Goal: Communication & Community: Ask a question

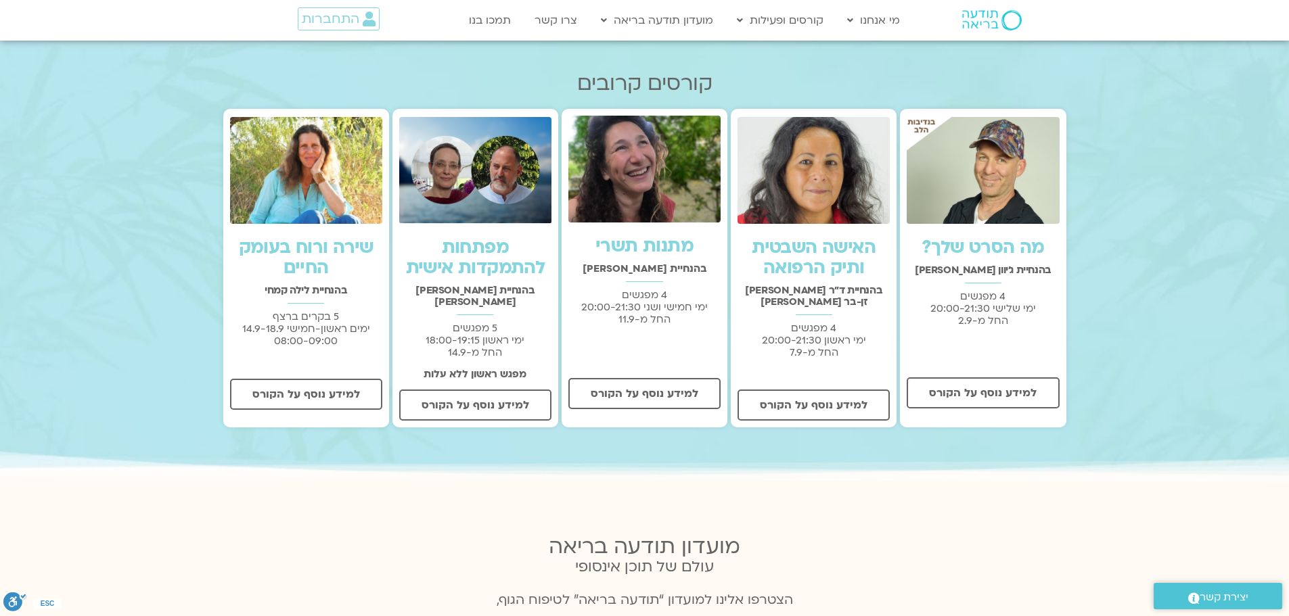
scroll to position [474, 0]
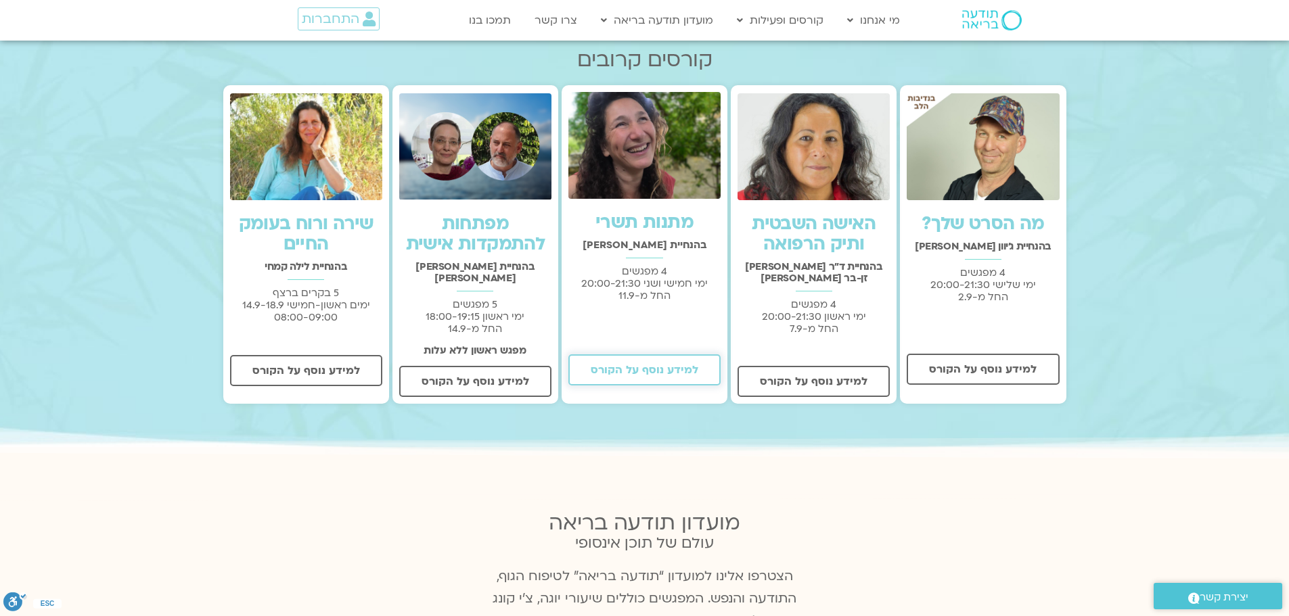
click at [631, 365] on span "למידע נוסף על הקורס" at bounding box center [645, 370] width 108 height 12
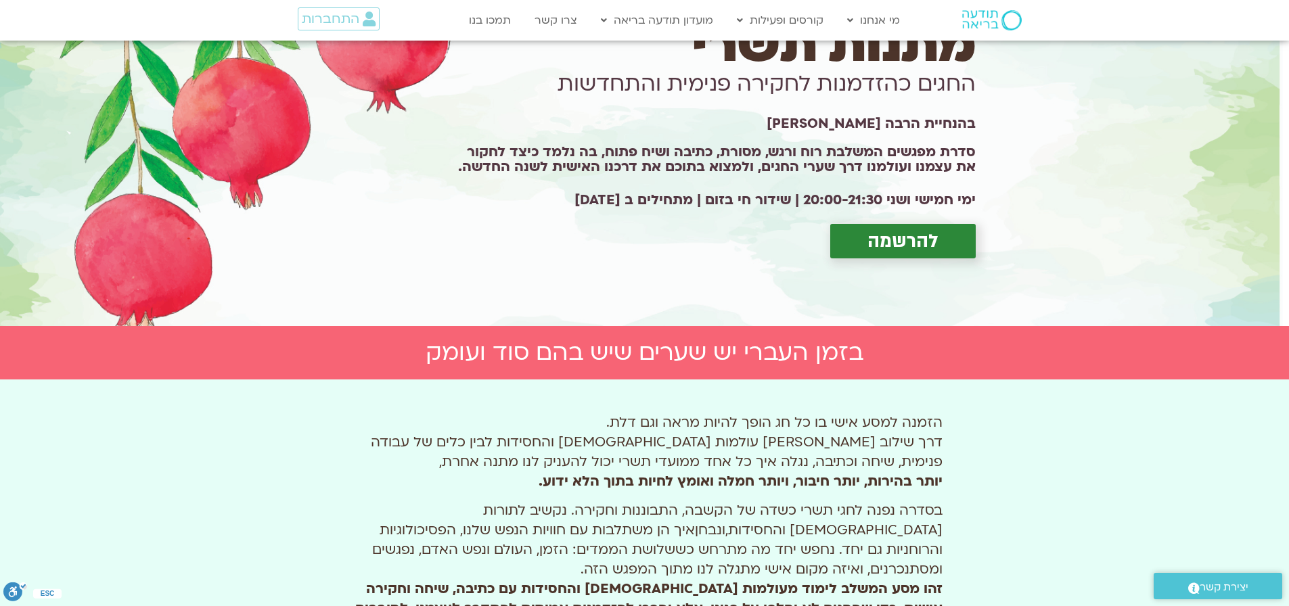
scroll to position [135, 0]
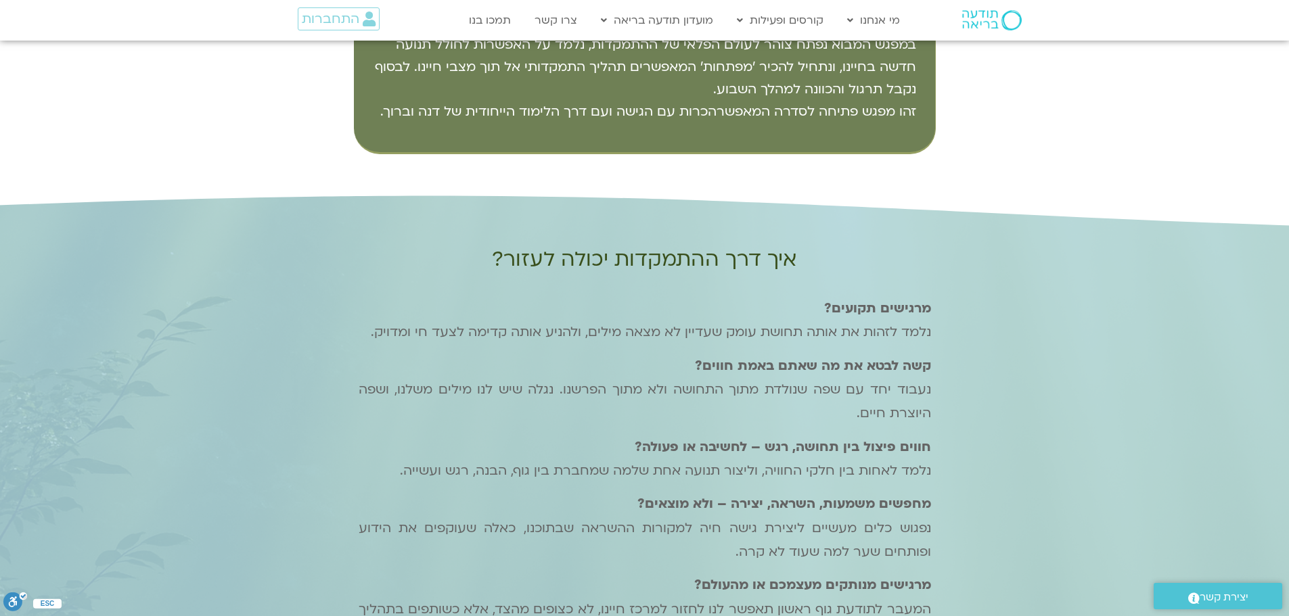
scroll to position [1556, 0]
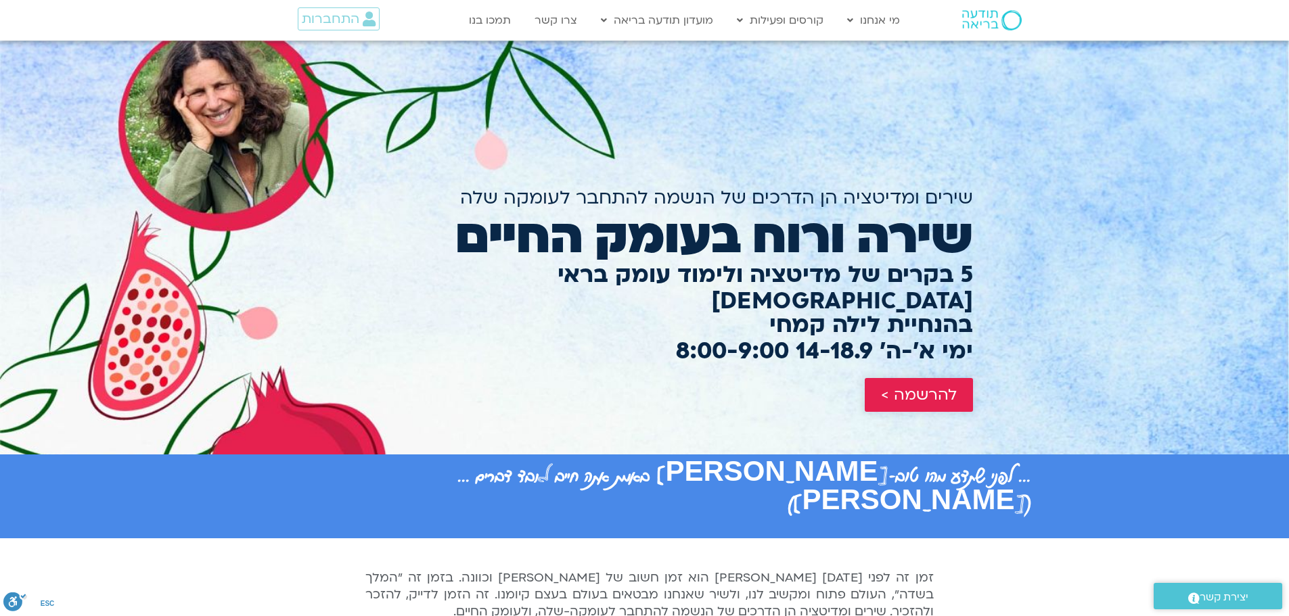
click at [888, 386] on span "להרשמה >" at bounding box center [919, 395] width 76 height 18
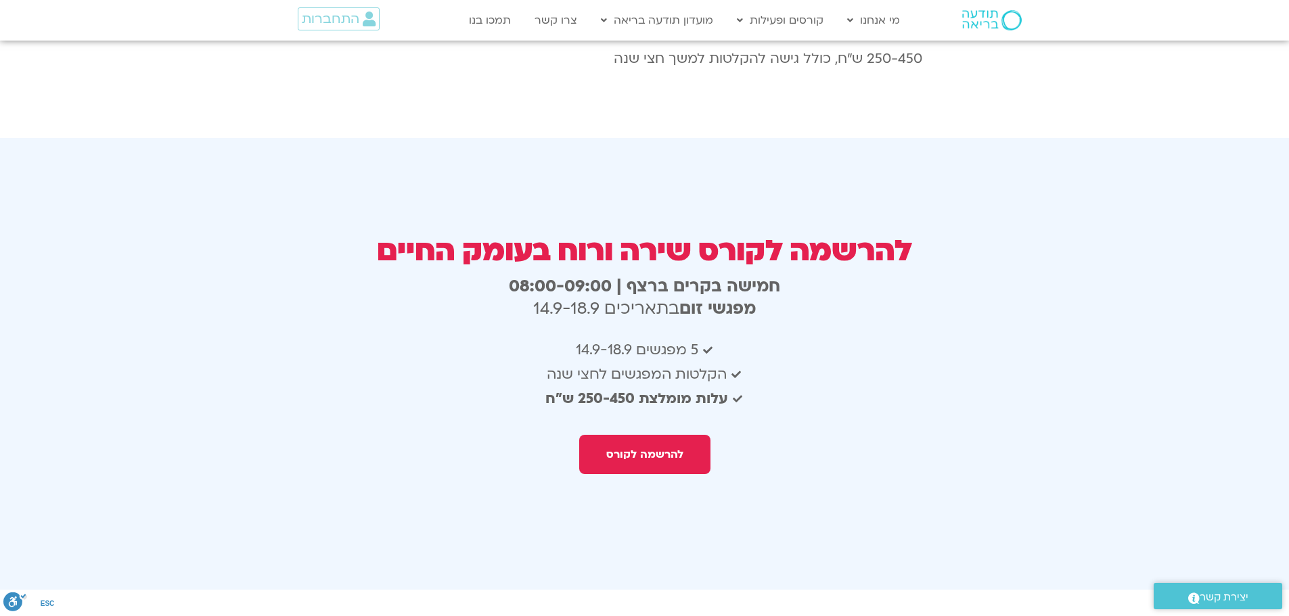
scroll to position [2409, 0]
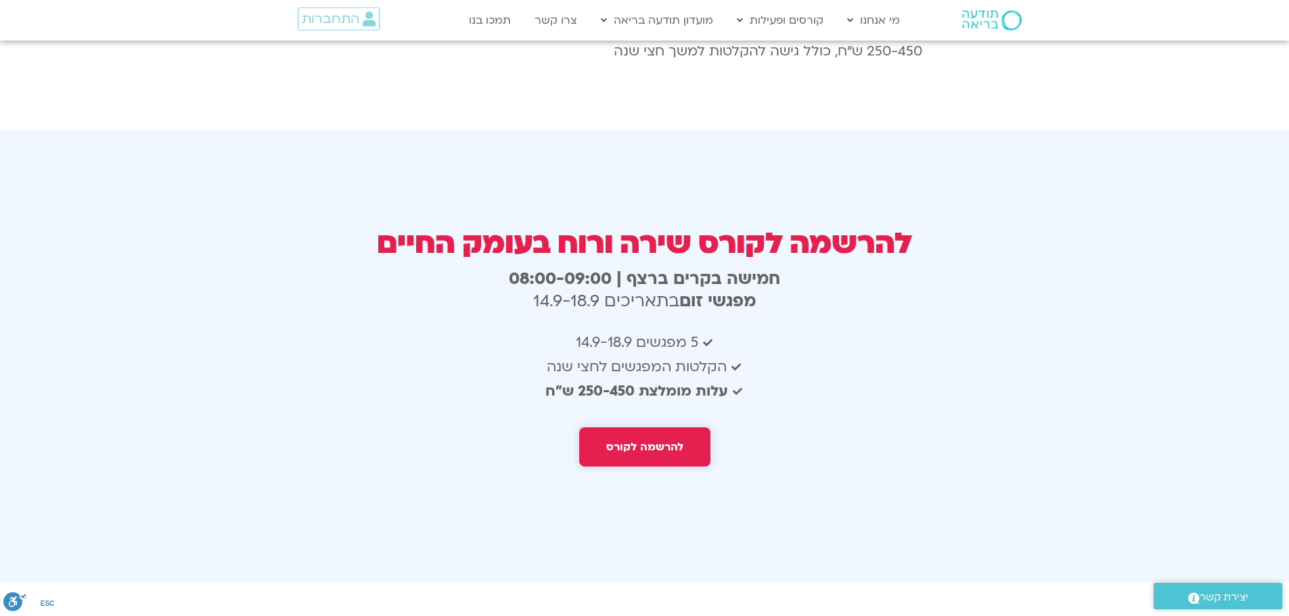
click at [631, 441] on span "להרשמה לקורס" at bounding box center [644, 447] width 77 height 12
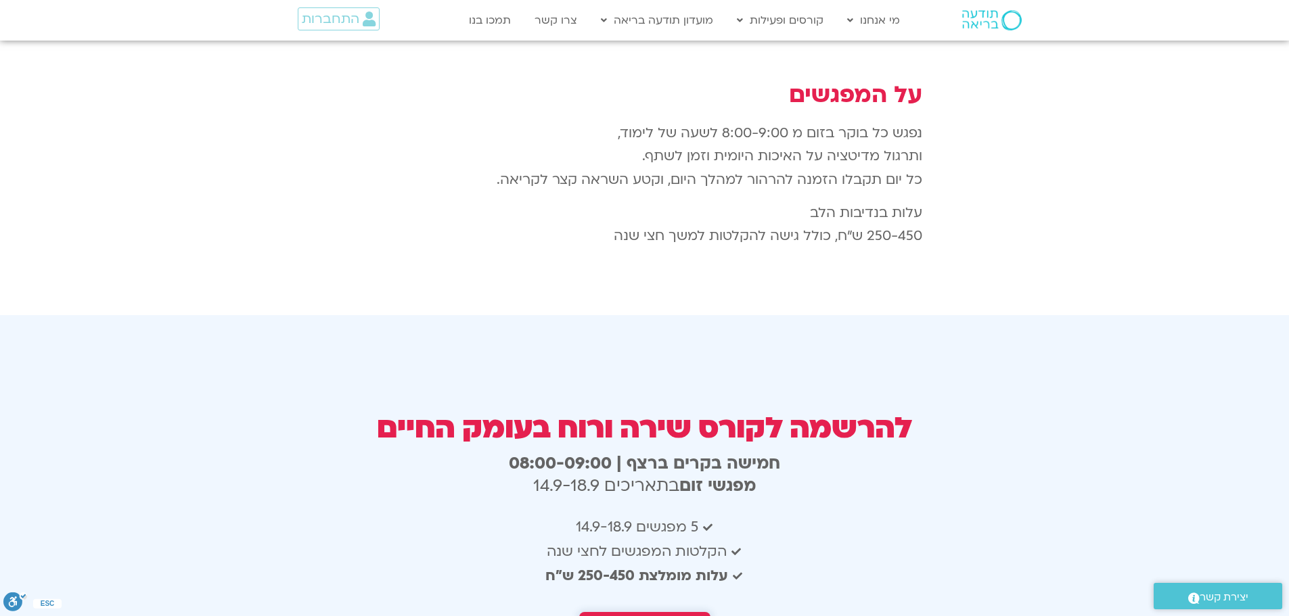
scroll to position [2138, 0]
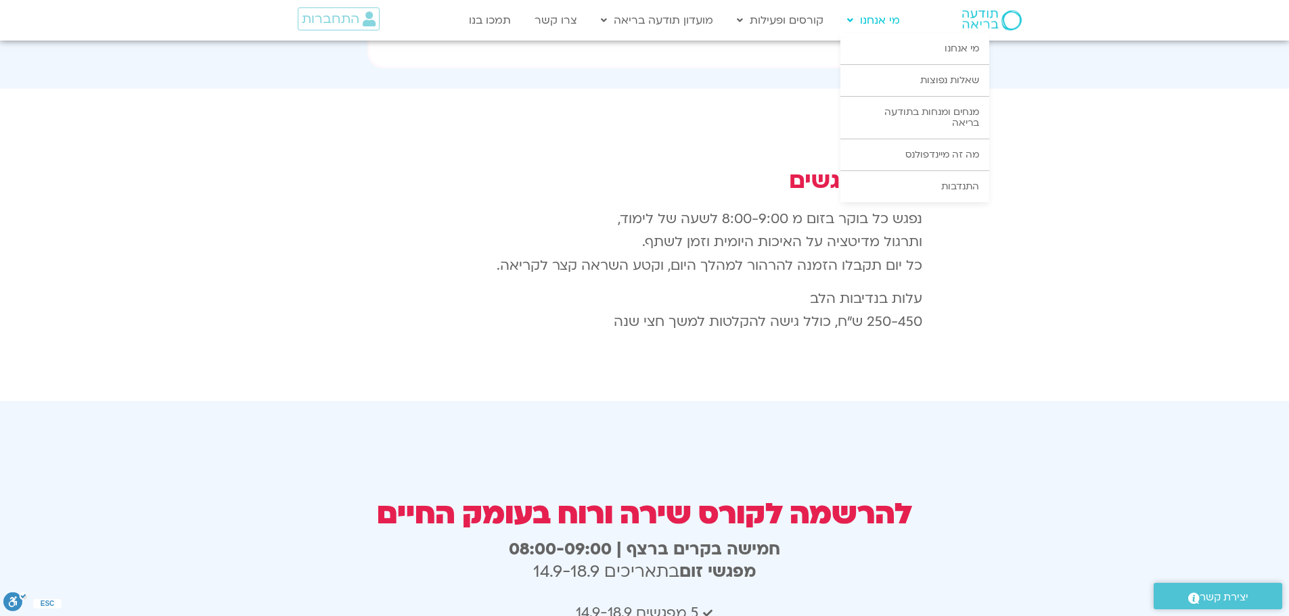
click at [867, 18] on link "מי אנחנו" at bounding box center [873, 20] width 66 height 26
click at [943, 43] on link "מי אנחנו" at bounding box center [914, 48] width 149 height 31
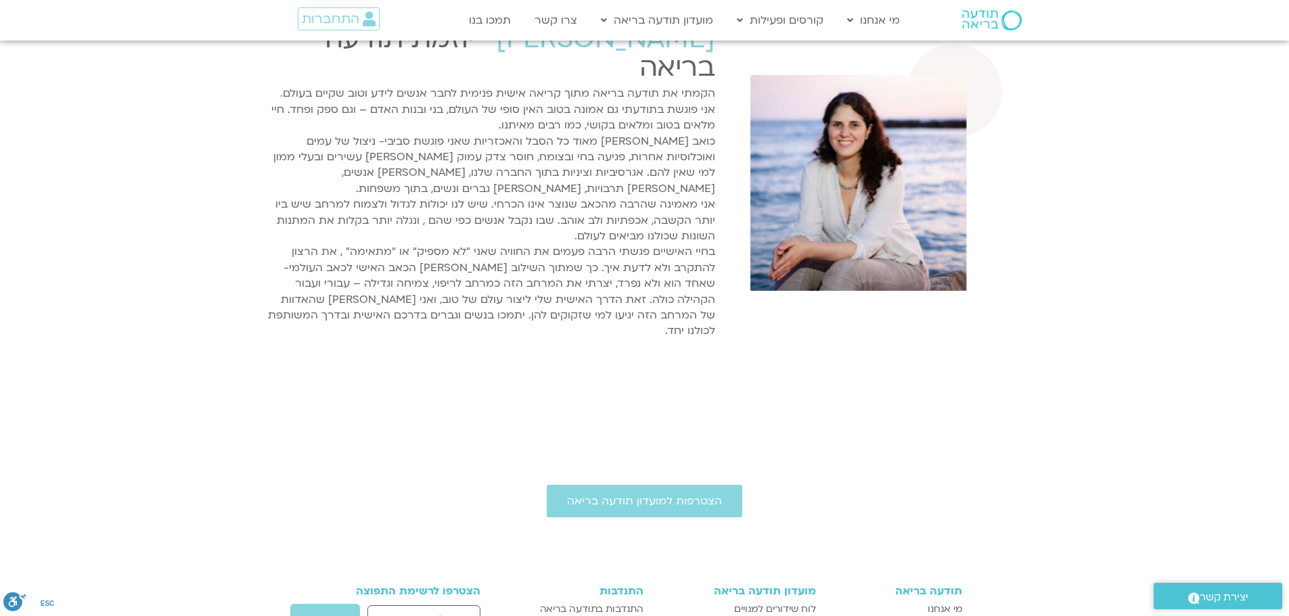
scroll to position [2301, 0]
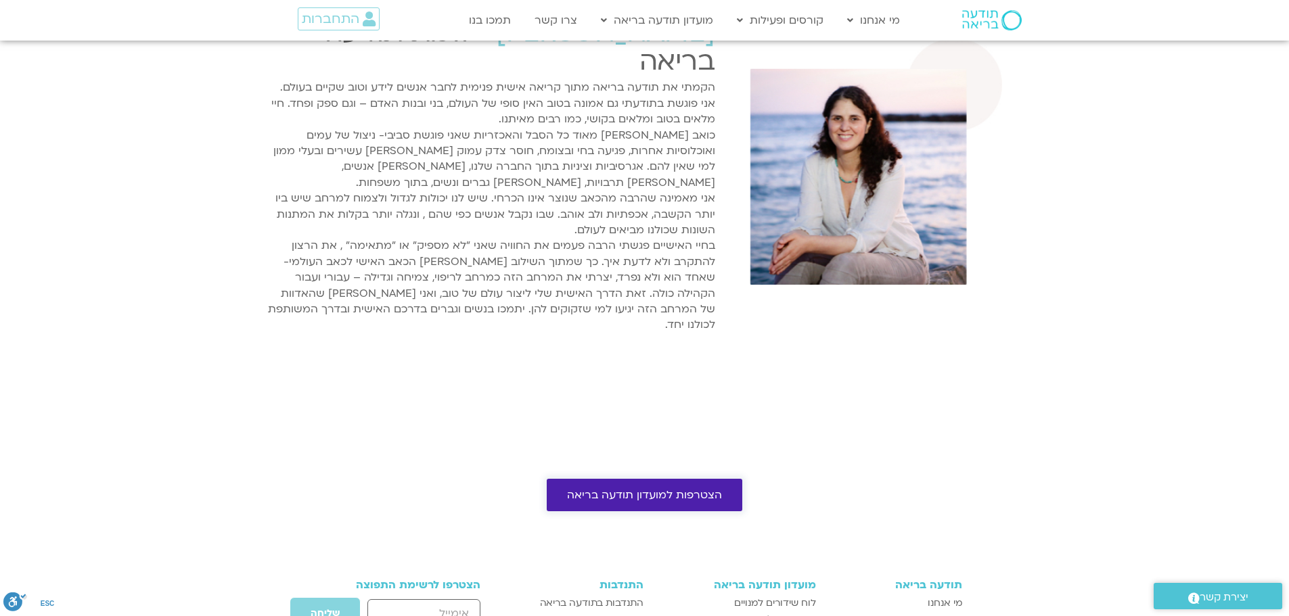
click at [648, 489] on span "הצטרפות למועדון תודעה בריאה" at bounding box center [644, 495] width 155 height 12
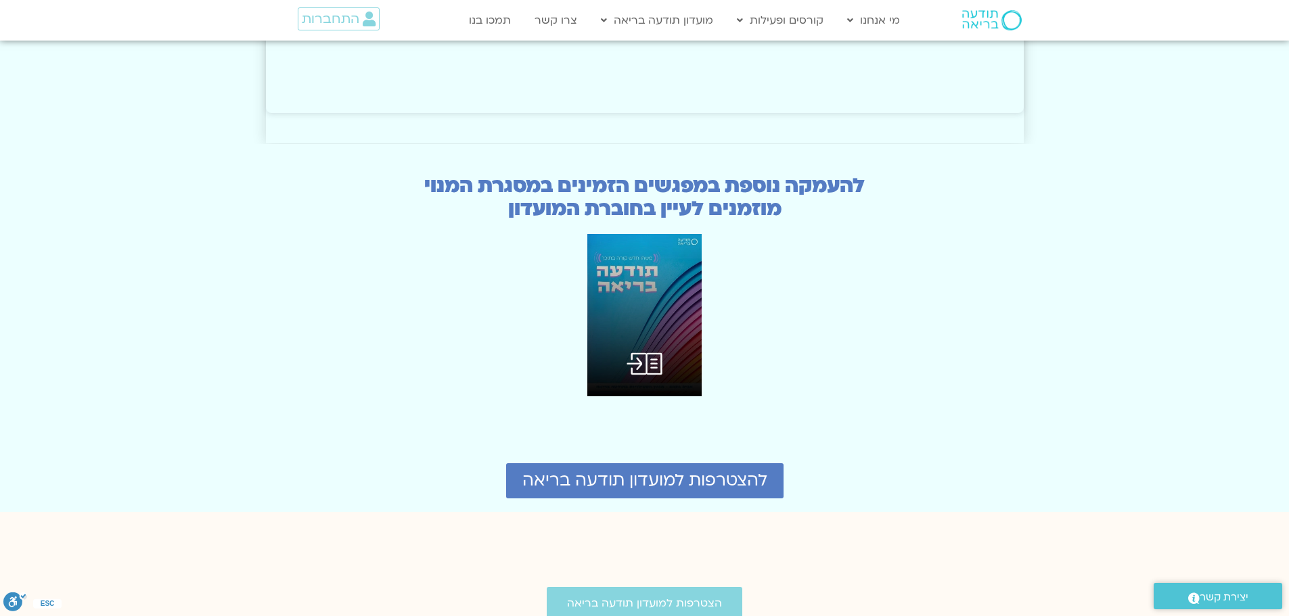
scroll to position [3315, 0]
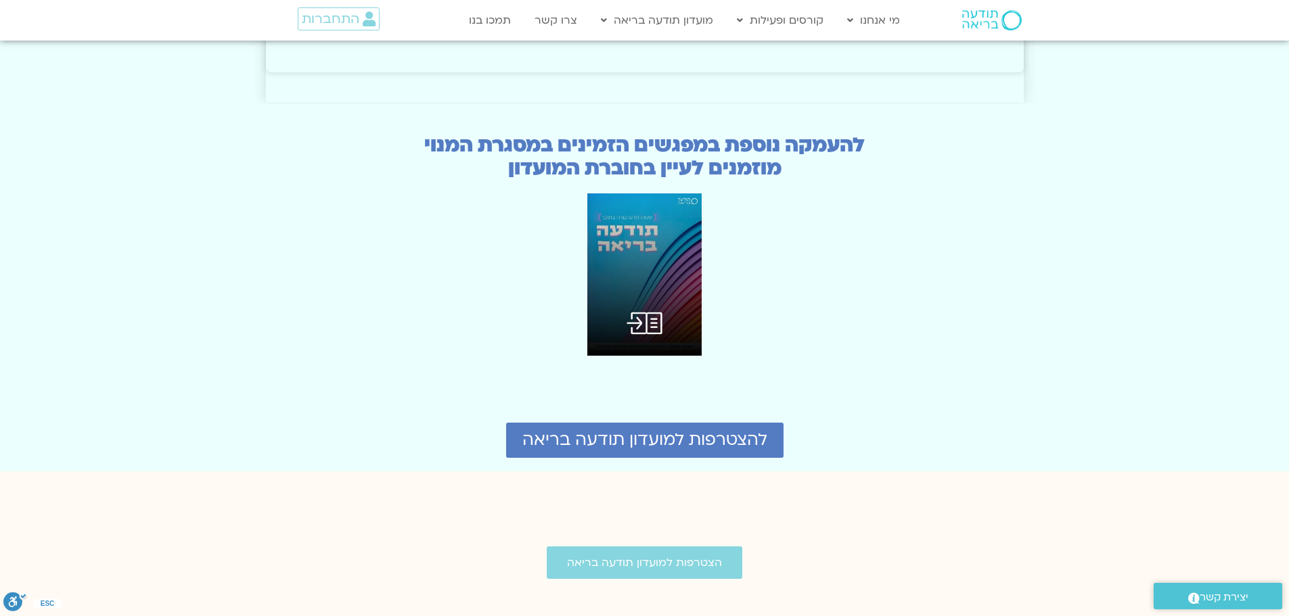
click at [620, 267] on img at bounding box center [644, 275] width 115 height 162
click at [559, 16] on link "צרו קשר" at bounding box center [556, 20] width 56 height 26
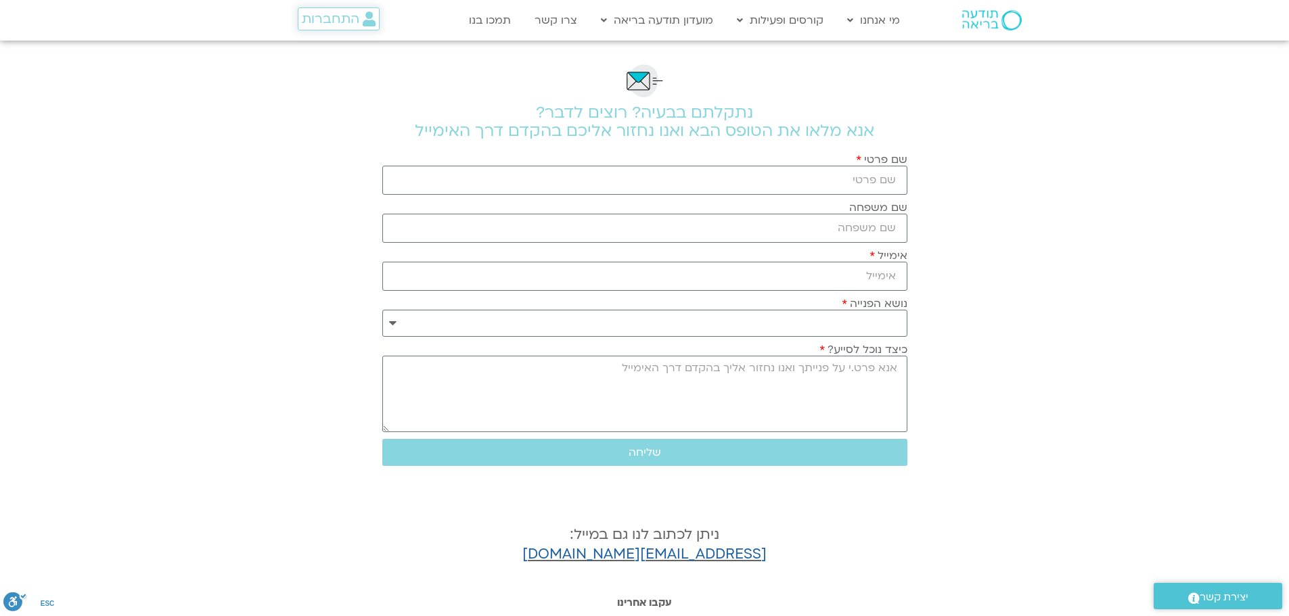
click at [315, 14] on span "התחברות" at bounding box center [331, 19] width 58 height 15
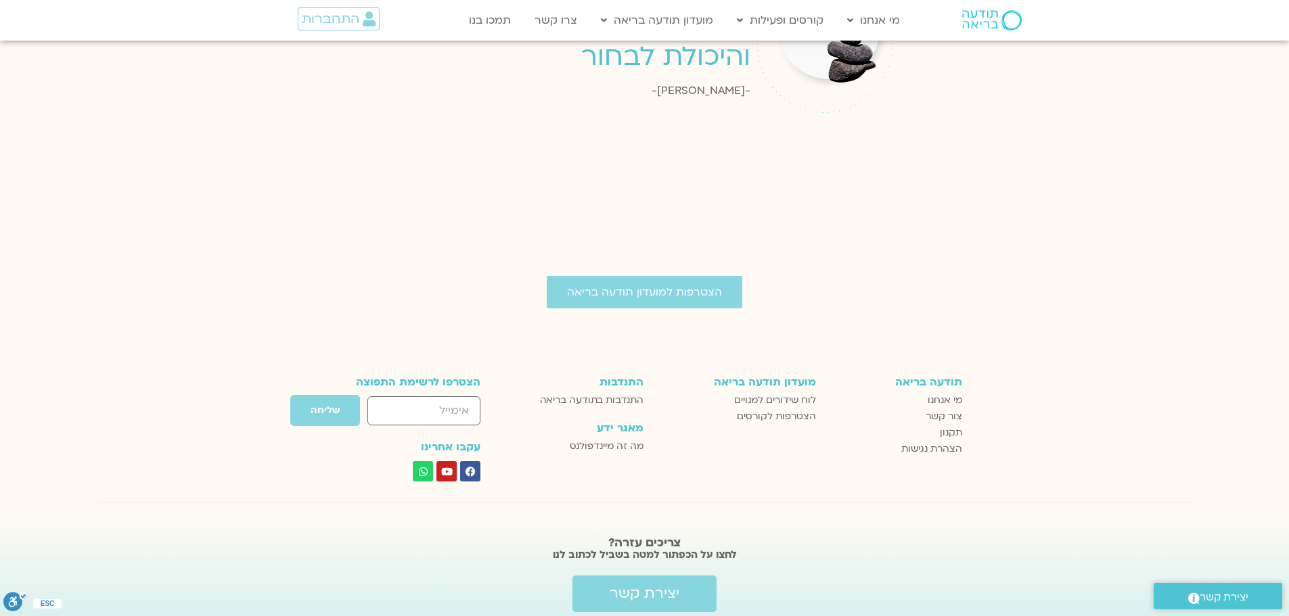
scroll to position [2639, 0]
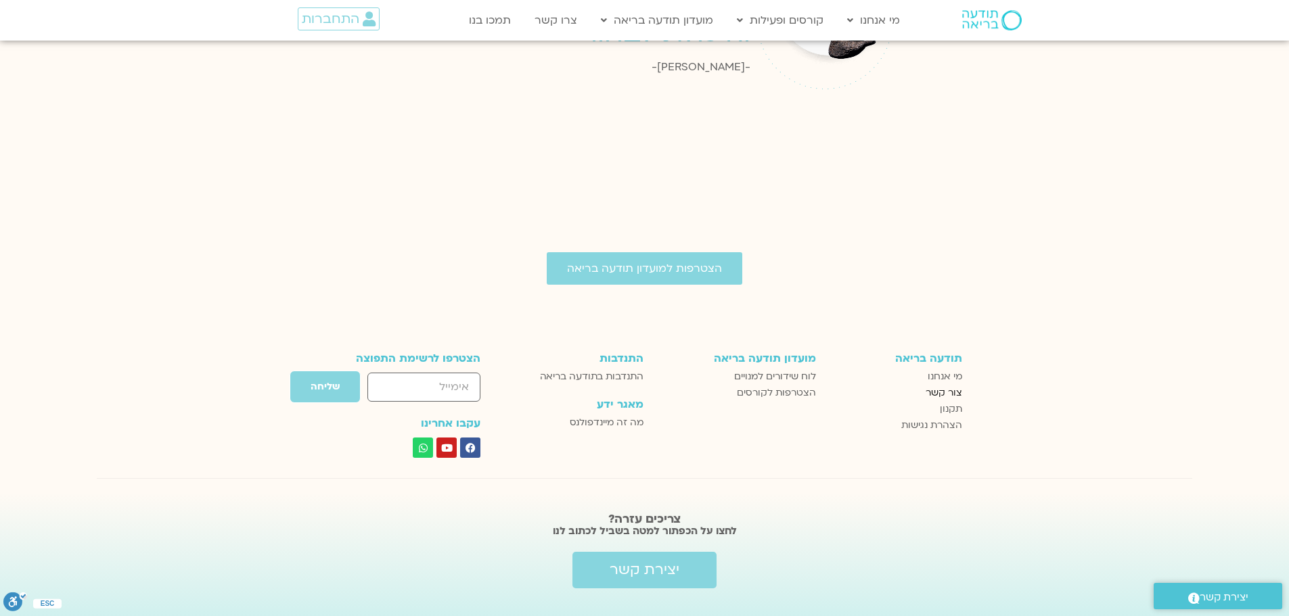
click at [935, 385] on span "צור קשר" at bounding box center [944, 393] width 37 height 16
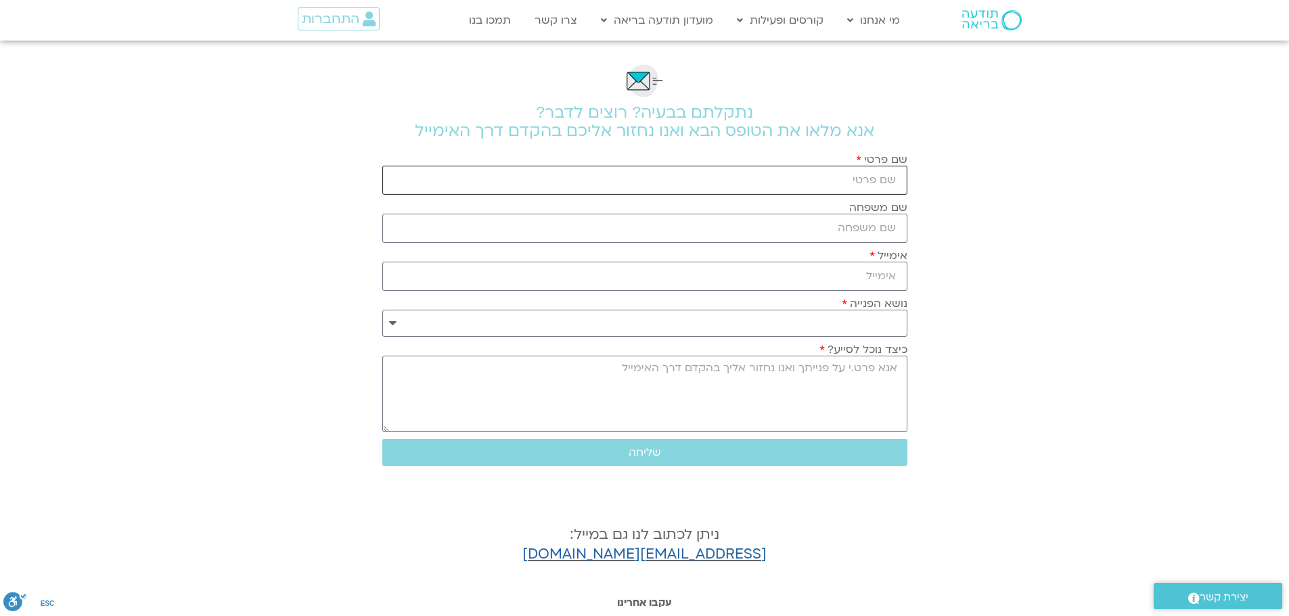
click at [898, 189] on input "שם פרטי" at bounding box center [644, 180] width 525 height 29
type input "[PERSON_NAME]"
click at [863, 228] on input "שם משפחה" at bounding box center [644, 228] width 525 height 29
type input "זוטא"
click at [839, 272] on input "אימייל" at bounding box center [644, 276] width 525 height 29
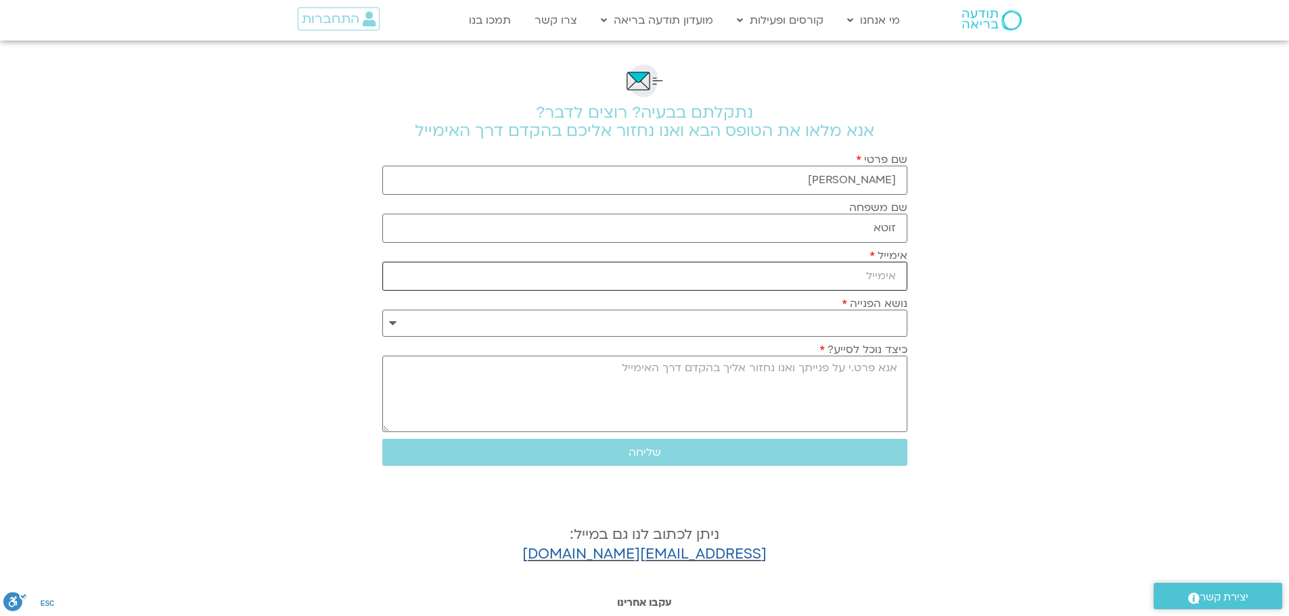
type input "sarazuta@hotmail.com"
click at [881, 319] on select "**********" at bounding box center [644, 323] width 525 height 27
select select "**********"
click at [382, 310] on select "**********" at bounding box center [644, 323] width 525 height 27
click at [895, 374] on textarea "כיצד נוכל לסייע?" at bounding box center [644, 394] width 525 height 76
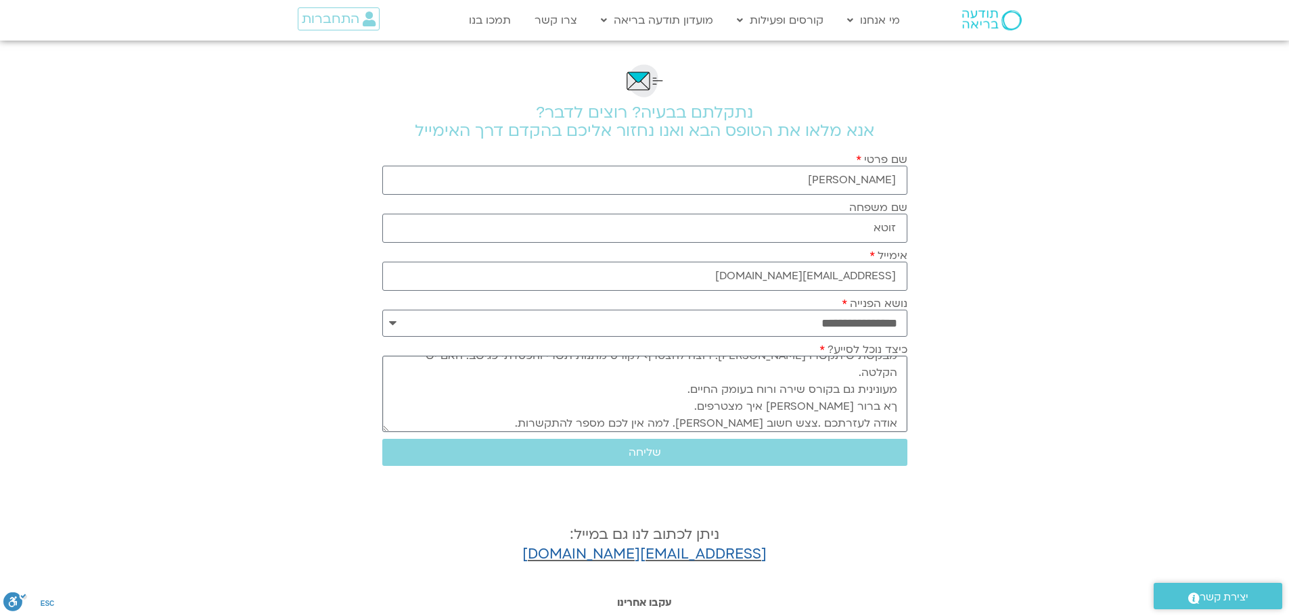
scroll to position [132, 0]
type textarea "מבקשת שיתקשרו רלי. מבקשת שיתקשרו אלי. רוצה להצטרף לקורס מתנות תשרי והפסדתי פגיש…"
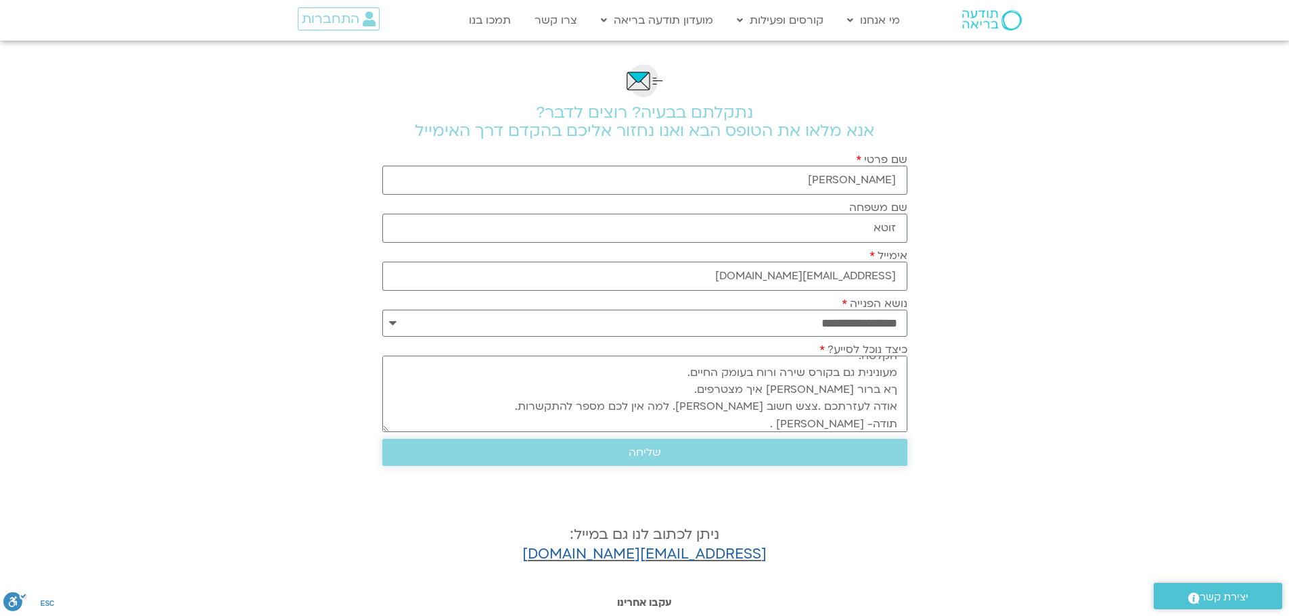
click at [654, 449] on span "שליחה" at bounding box center [645, 453] width 32 height 12
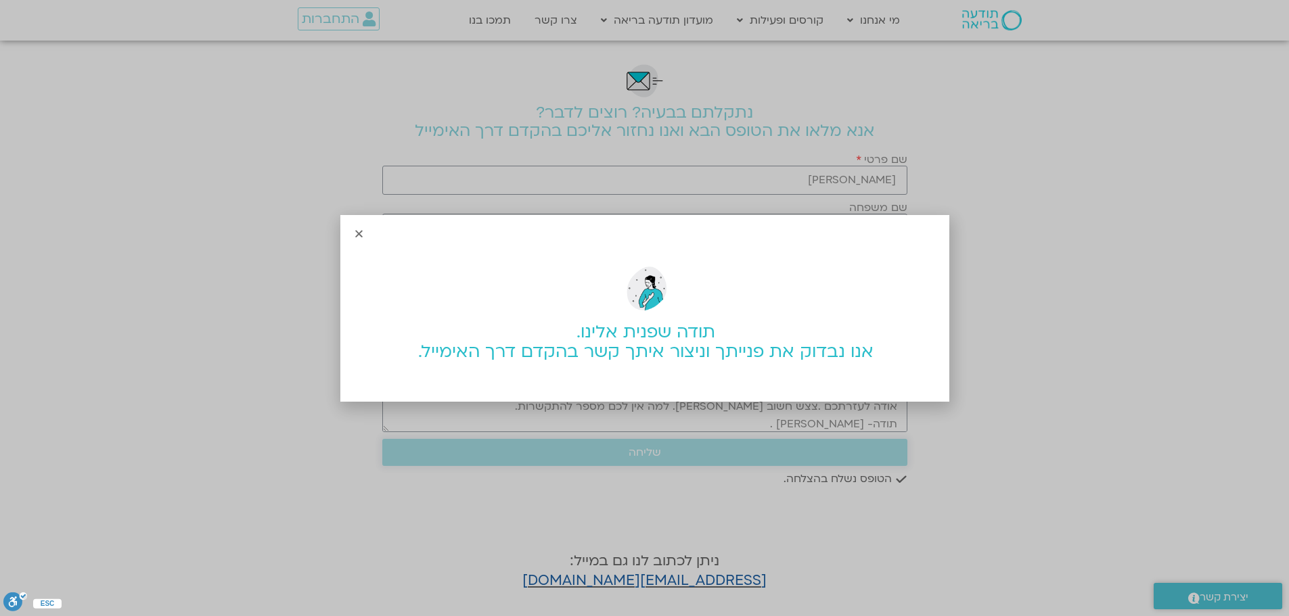
scroll to position [0, 0]
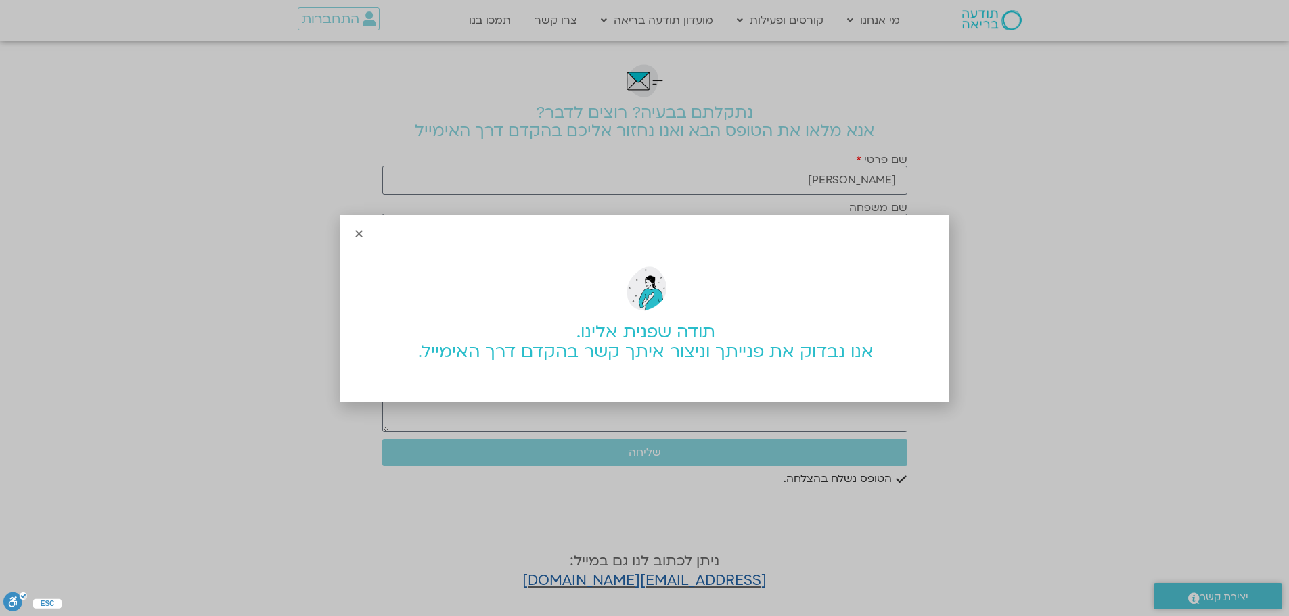
click at [359, 230] on icon "Close" at bounding box center [359, 234] width 10 height 10
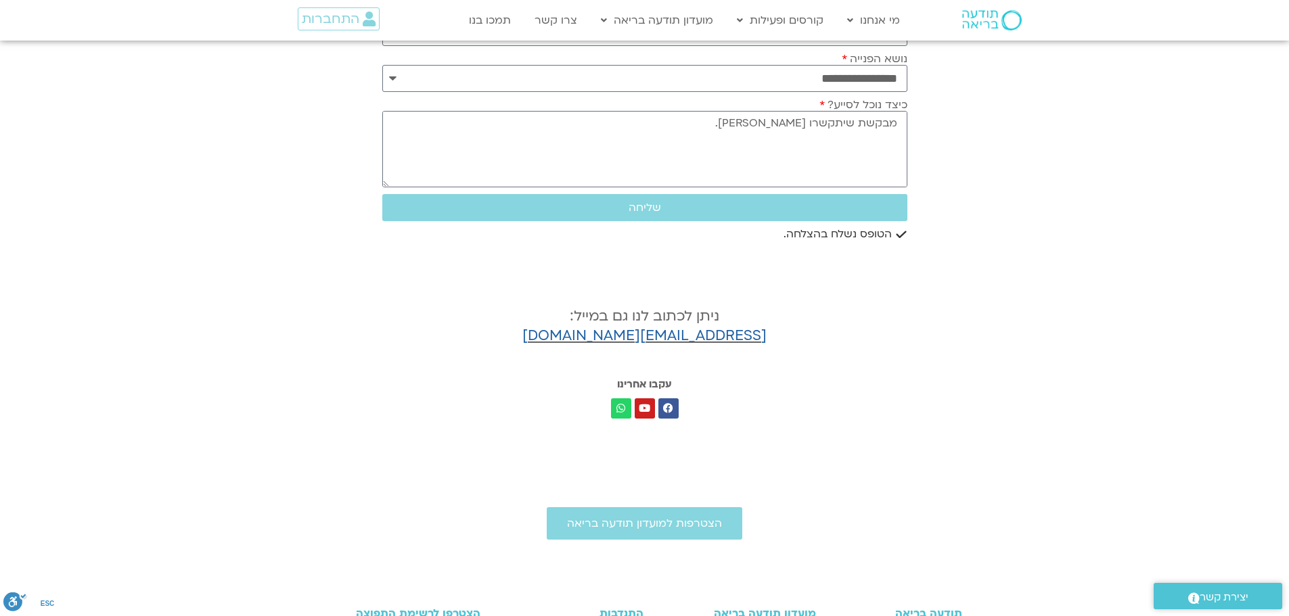
scroll to position [271, 0]
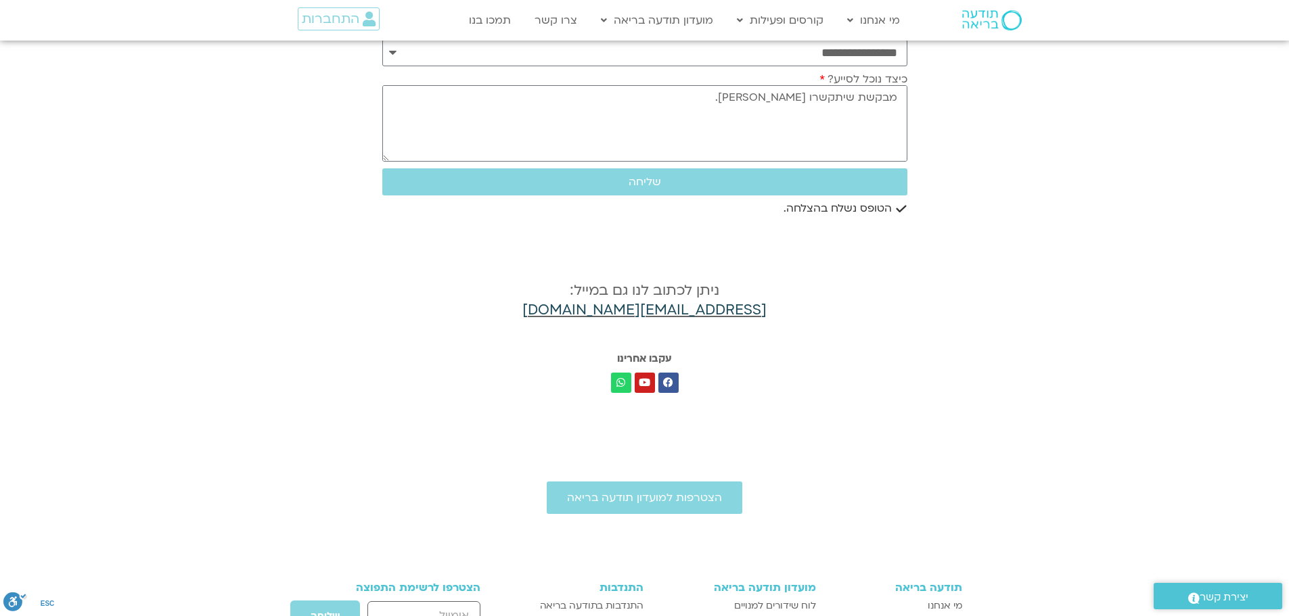
click at [639, 311] on link "support@mindfulspaceilhelp.freshdesk.com" at bounding box center [644, 310] width 244 height 20
